Goal: Transaction & Acquisition: Purchase product/service

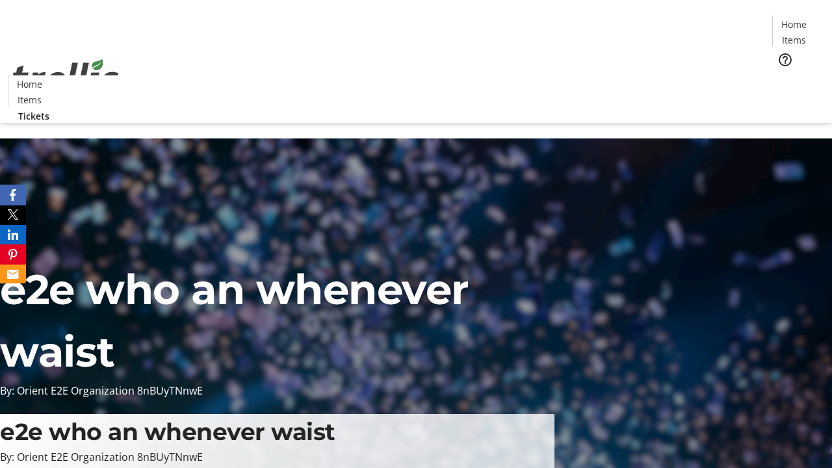
click at [783, 75] on span "Tickets" at bounding box center [798, 82] width 31 height 14
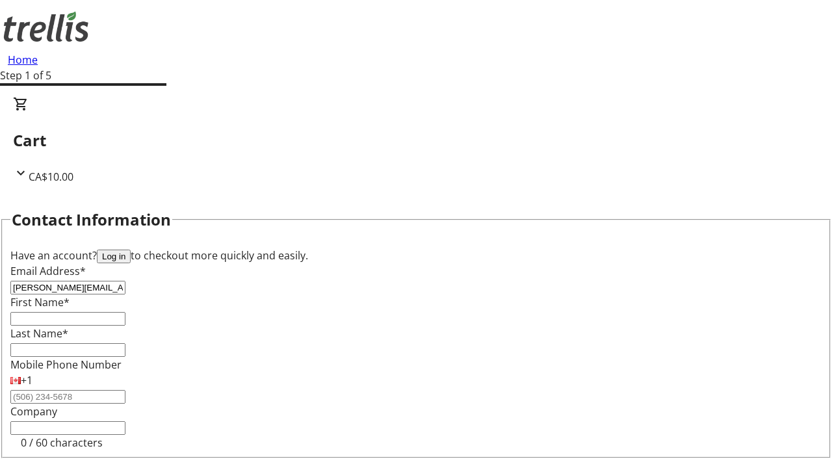
type input "[PERSON_NAME][EMAIL_ADDRESS][DOMAIN_NAME]"
type input "[PERSON_NAME]"
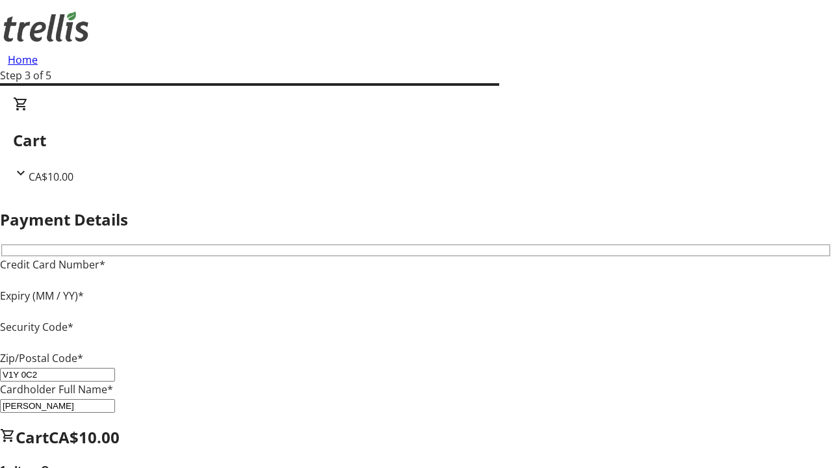
type input "V1Y 0C2"
